Goal: Check status

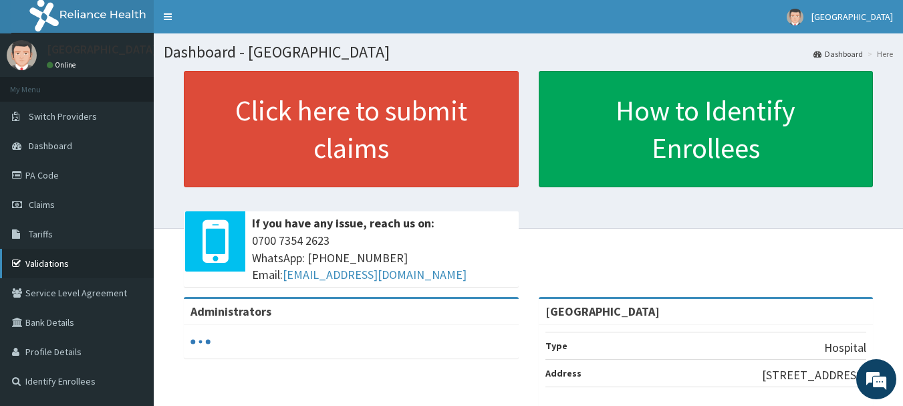
click at [45, 258] on link "Validations" at bounding box center [77, 263] width 154 height 29
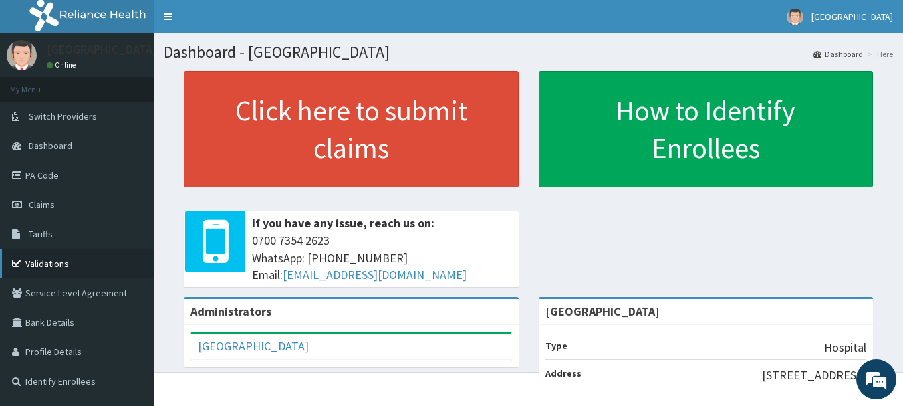
click at [48, 265] on link "Validations" at bounding box center [77, 263] width 154 height 29
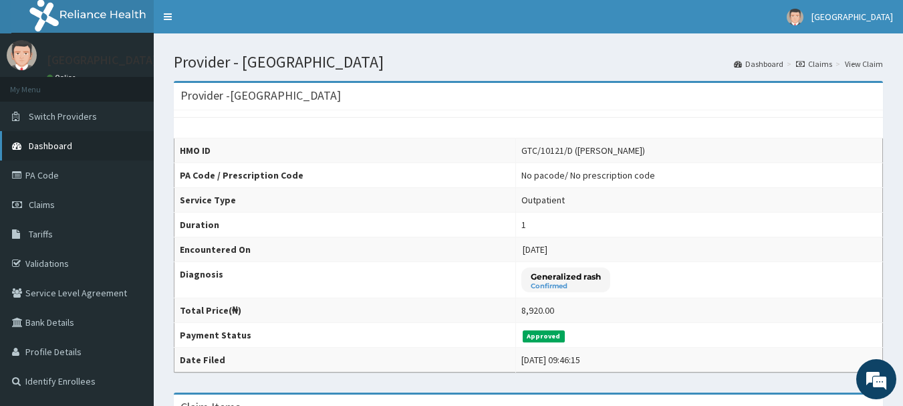
click at [44, 142] on span "Dashboard" at bounding box center [50, 146] width 43 height 12
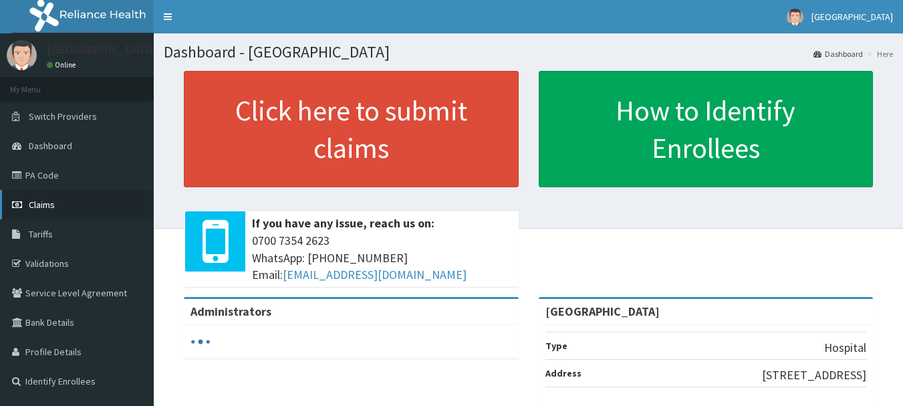
click at [51, 196] on link "Claims" at bounding box center [77, 204] width 154 height 29
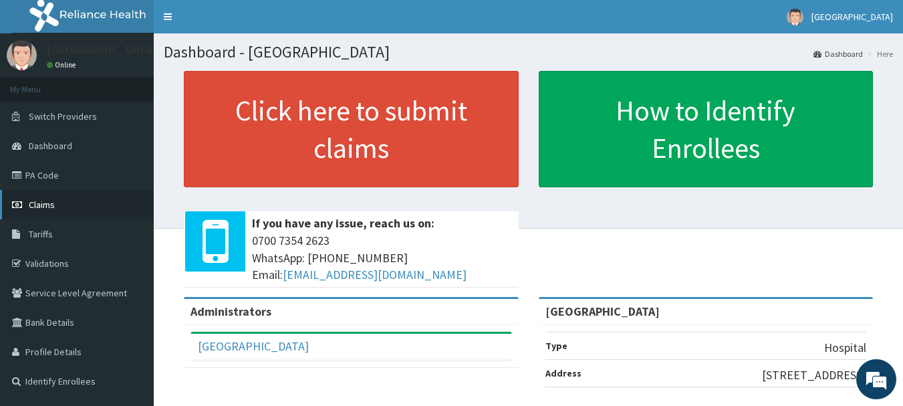
click at [51, 199] on span "Claims" at bounding box center [42, 204] width 26 height 12
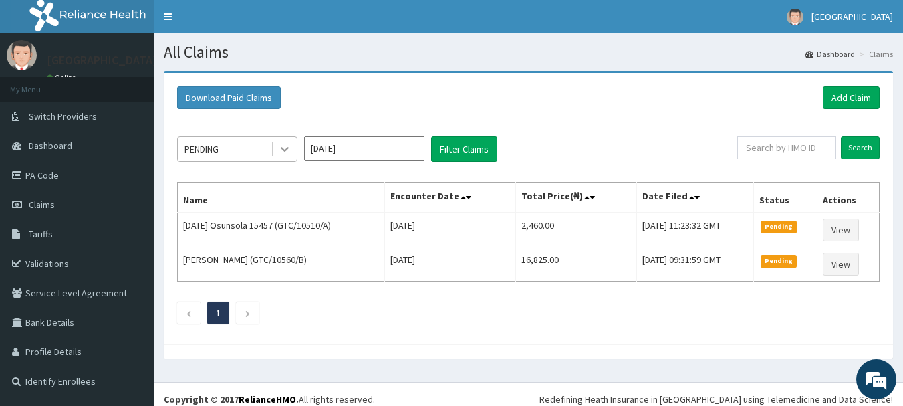
click at [282, 149] on icon at bounding box center [285, 150] width 8 height 5
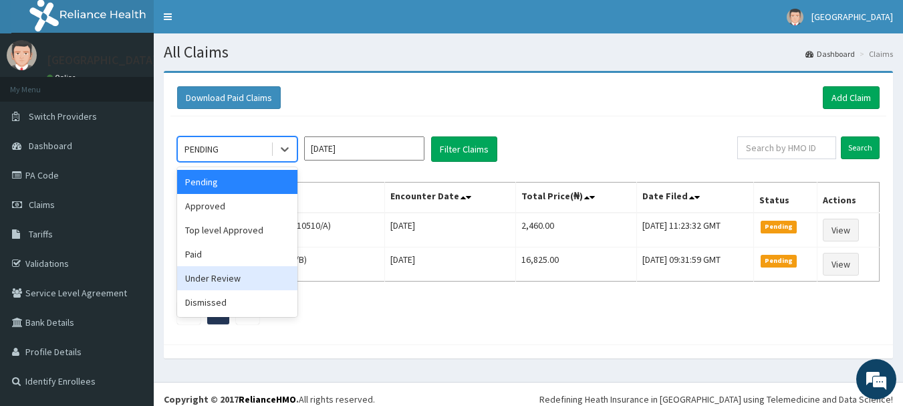
click at [197, 269] on div "Under Review" at bounding box center [237, 278] width 120 height 24
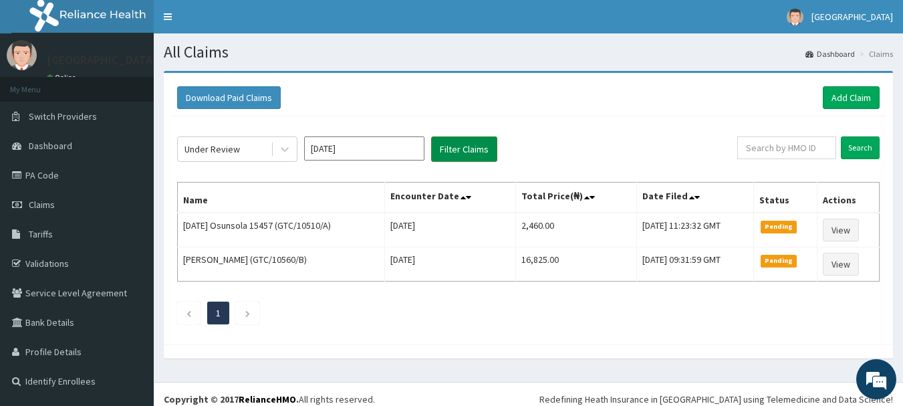
click at [446, 150] on button "Filter Claims" at bounding box center [464, 148] width 66 height 25
click at [458, 147] on button "Filter Claims" at bounding box center [464, 148] width 66 height 25
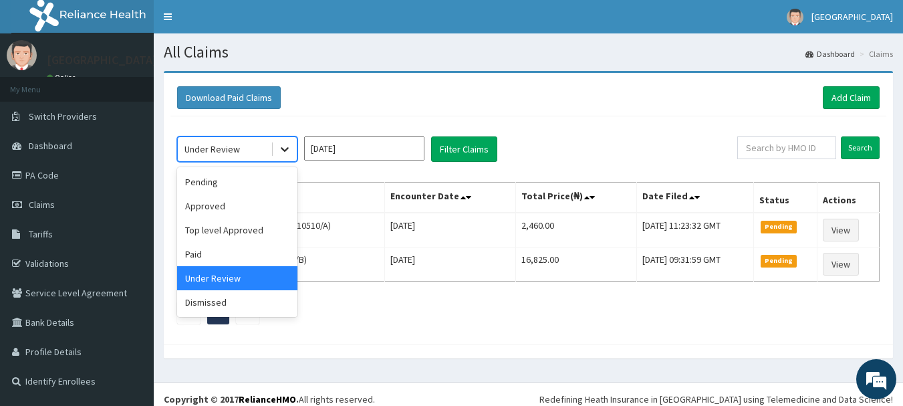
click at [282, 148] on icon at bounding box center [285, 150] width 8 height 5
click at [215, 212] on div "Approved" at bounding box center [237, 206] width 120 height 24
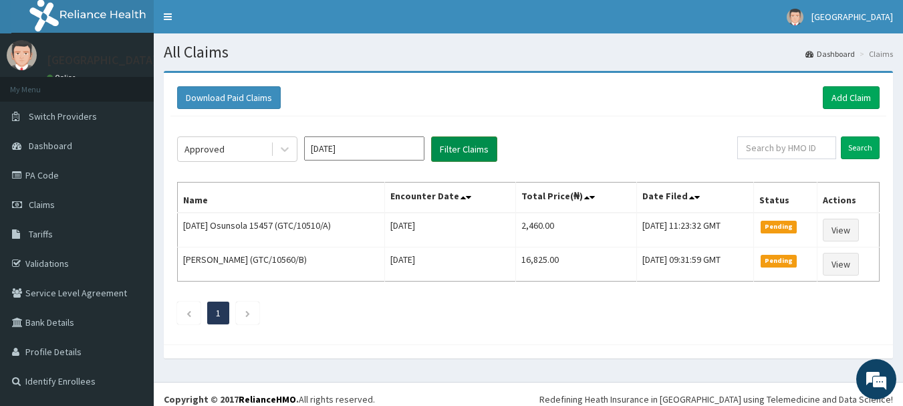
click at [450, 142] on button "Filter Claims" at bounding box center [464, 148] width 66 height 25
click at [252, 148] on div "Approved" at bounding box center [224, 148] width 93 height 21
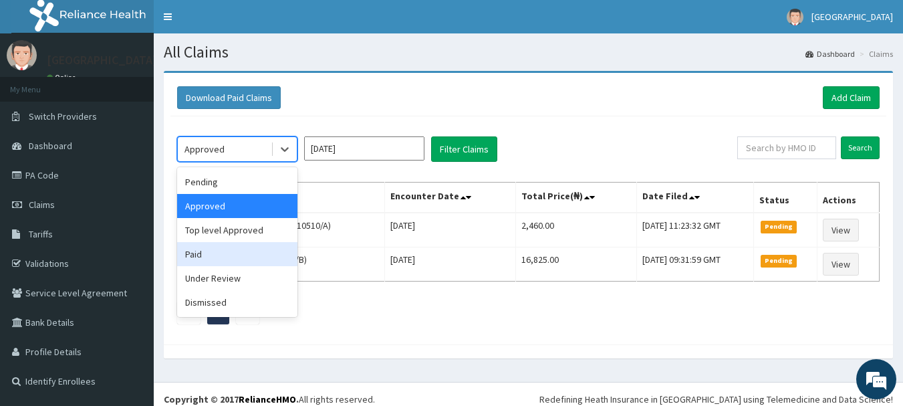
click at [200, 258] on div "Paid" at bounding box center [237, 254] width 120 height 24
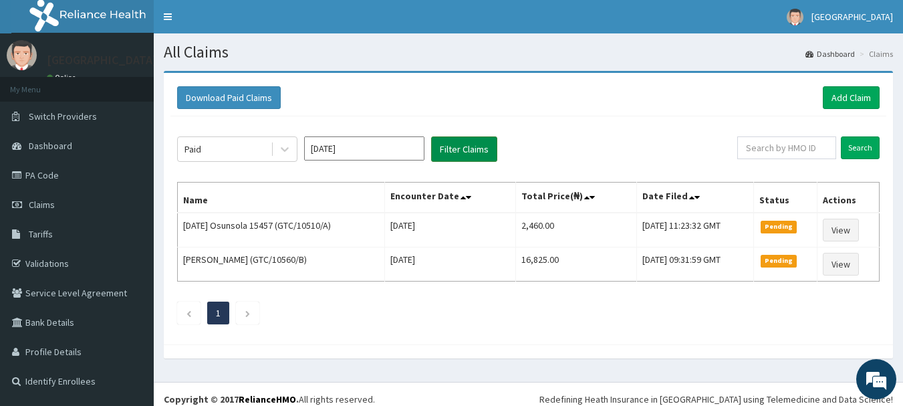
click at [460, 149] on button "Filter Claims" at bounding box center [464, 148] width 66 height 25
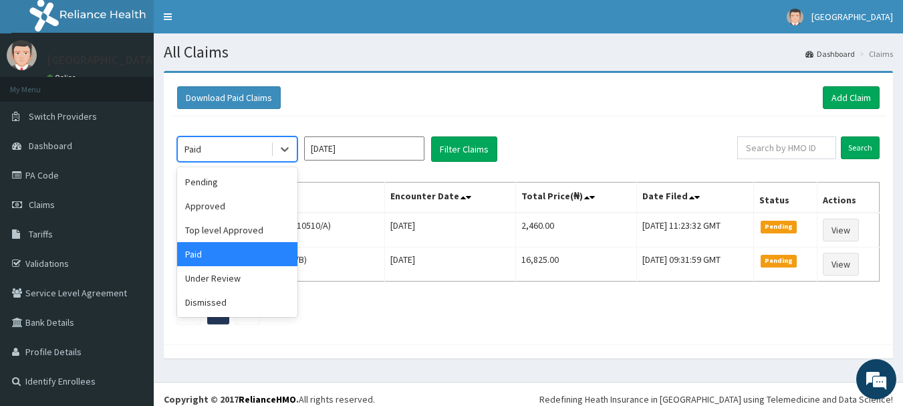
click at [259, 148] on div "Paid" at bounding box center [224, 148] width 93 height 21
click at [204, 279] on div "Under Review" at bounding box center [237, 278] width 120 height 24
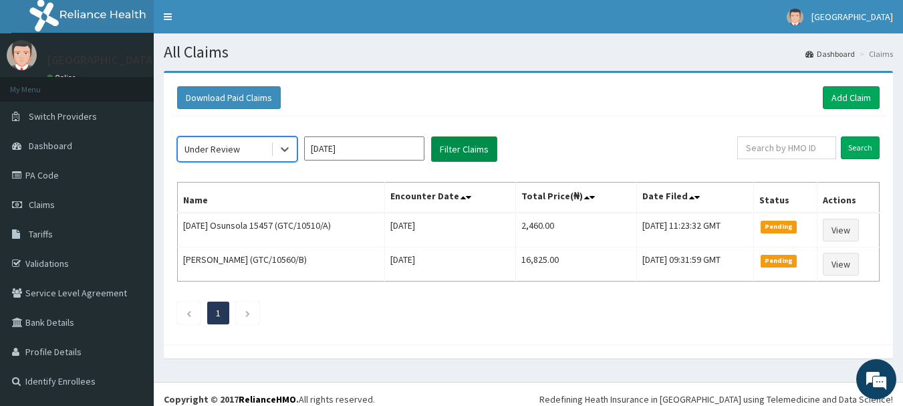
click at [455, 141] on button "Filter Claims" at bounding box center [464, 148] width 66 height 25
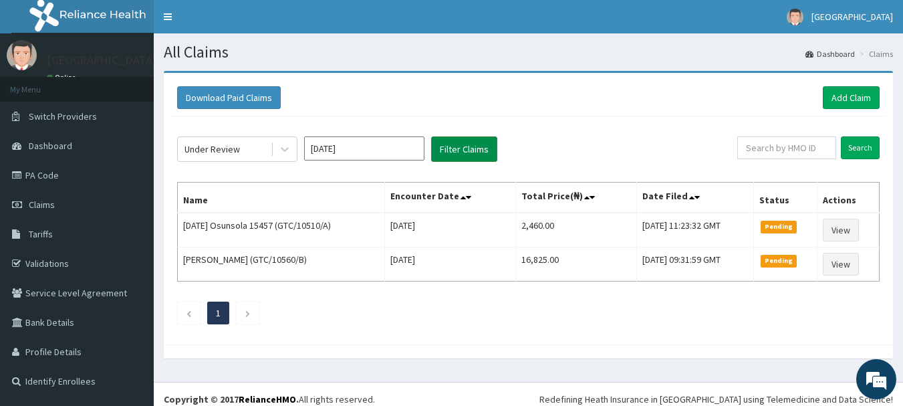
click at [455, 141] on button "Filter Claims" at bounding box center [464, 148] width 66 height 25
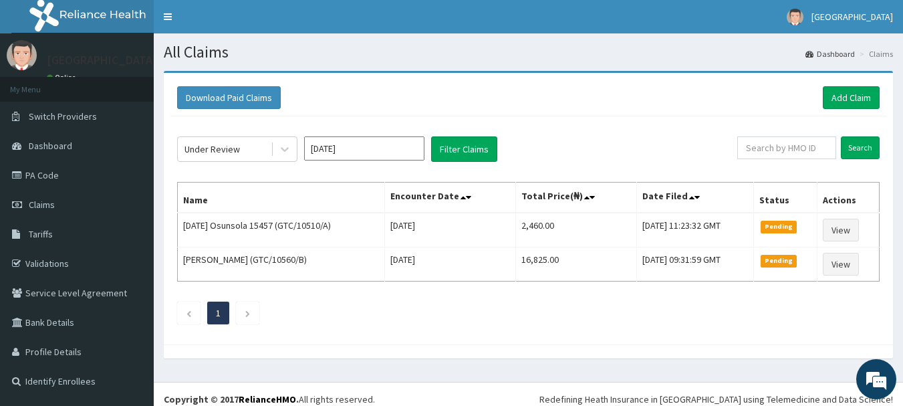
click at [384, 143] on input "[DATE]" at bounding box center [364, 148] width 120 height 24
click at [440, 89] on div "Download Paid Claims Add Claim" at bounding box center [528, 97] width 702 height 23
click at [458, 144] on button "Filter Claims" at bounding box center [464, 148] width 66 height 25
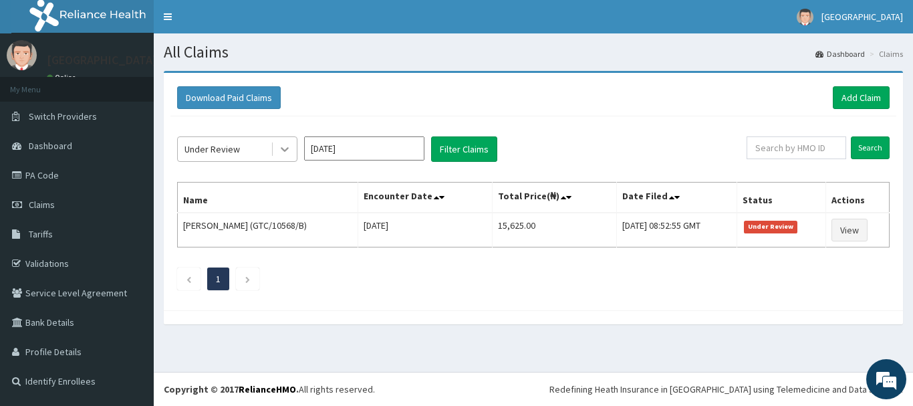
click at [279, 146] on icon at bounding box center [284, 148] width 13 height 13
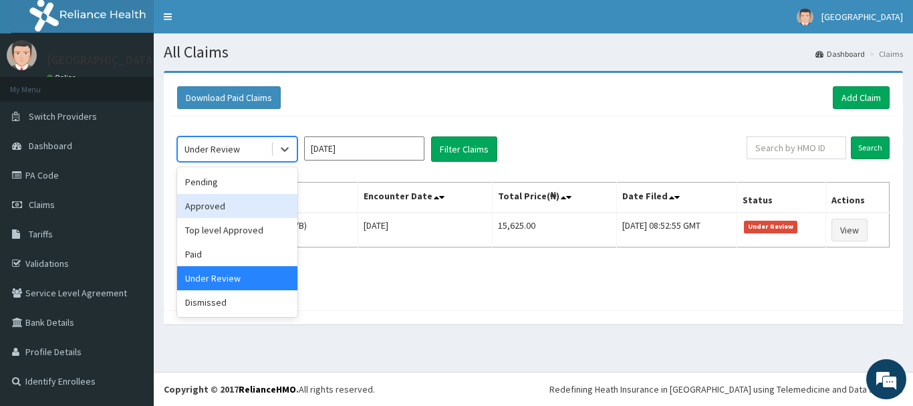
click at [224, 199] on div "Approved" at bounding box center [237, 206] width 120 height 24
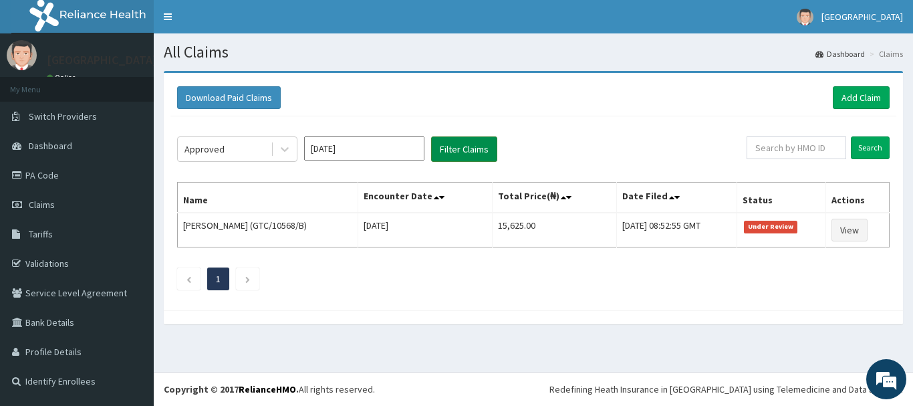
click at [445, 140] on button "Filter Claims" at bounding box center [464, 148] width 66 height 25
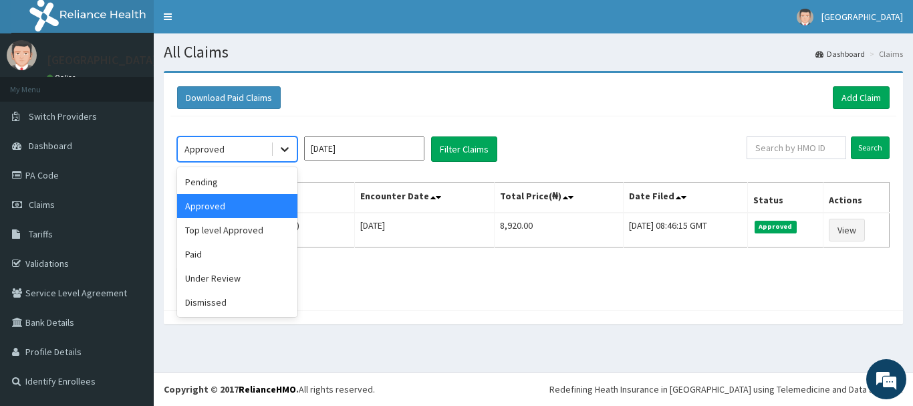
click at [287, 151] on icon at bounding box center [284, 148] width 13 height 13
click at [218, 226] on div "Top level Approved" at bounding box center [237, 230] width 120 height 24
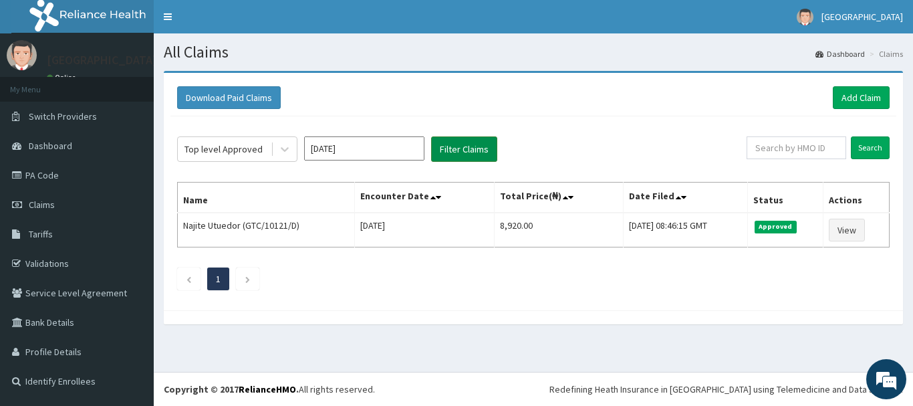
click at [472, 147] on button "Filter Claims" at bounding box center [464, 148] width 66 height 25
click at [471, 142] on button "Filter Claims" at bounding box center [464, 148] width 66 height 25
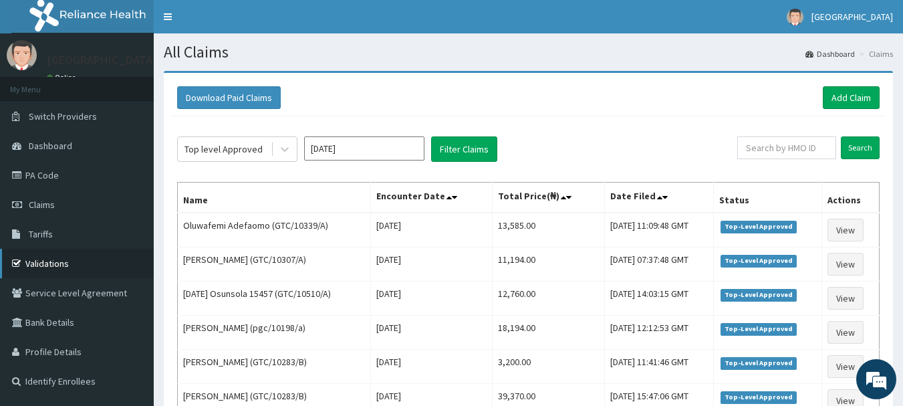
click at [54, 256] on link "Validations" at bounding box center [77, 263] width 154 height 29
